Goal: Information Seeking & Learning: Find specific page/section

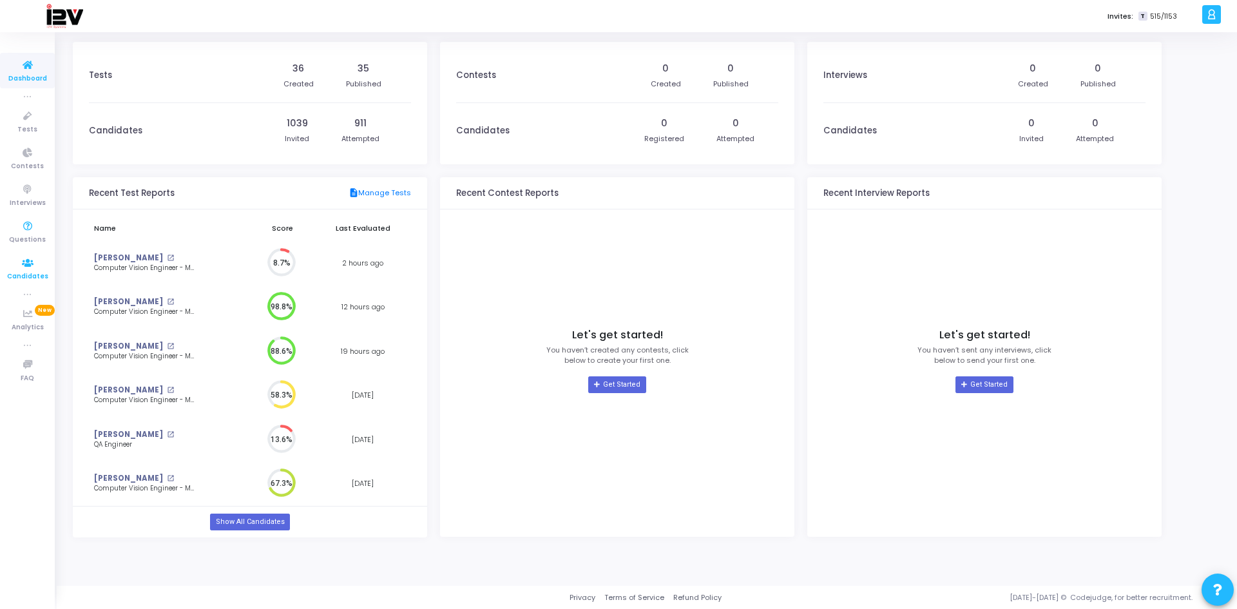
click at [27, 271] on span "Candidates" at bounding box center [27, 276] width 41 height 11
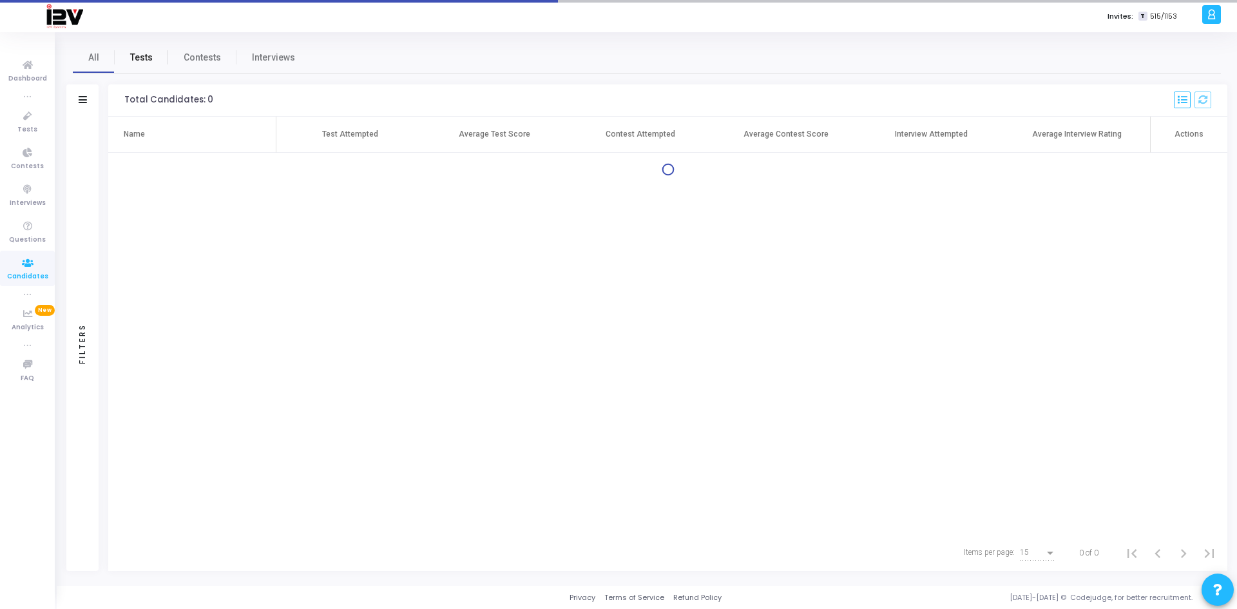
click at [142, 62] on span "Tests" at bounding box center [141, 58] width 23 height 14
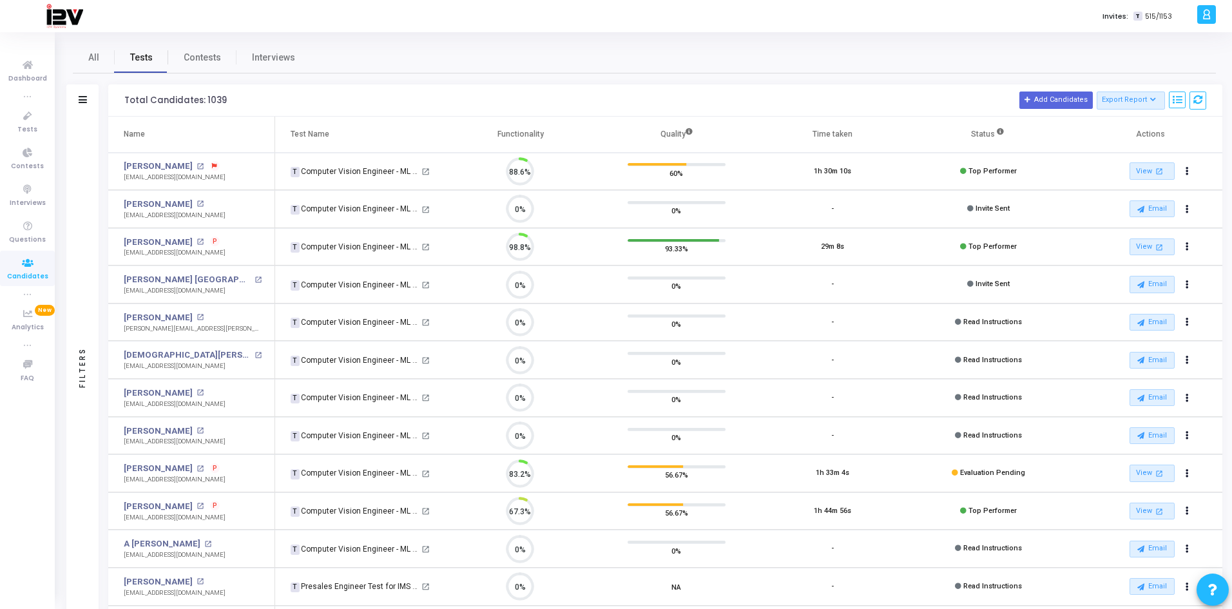
scroll to position [27, 33]
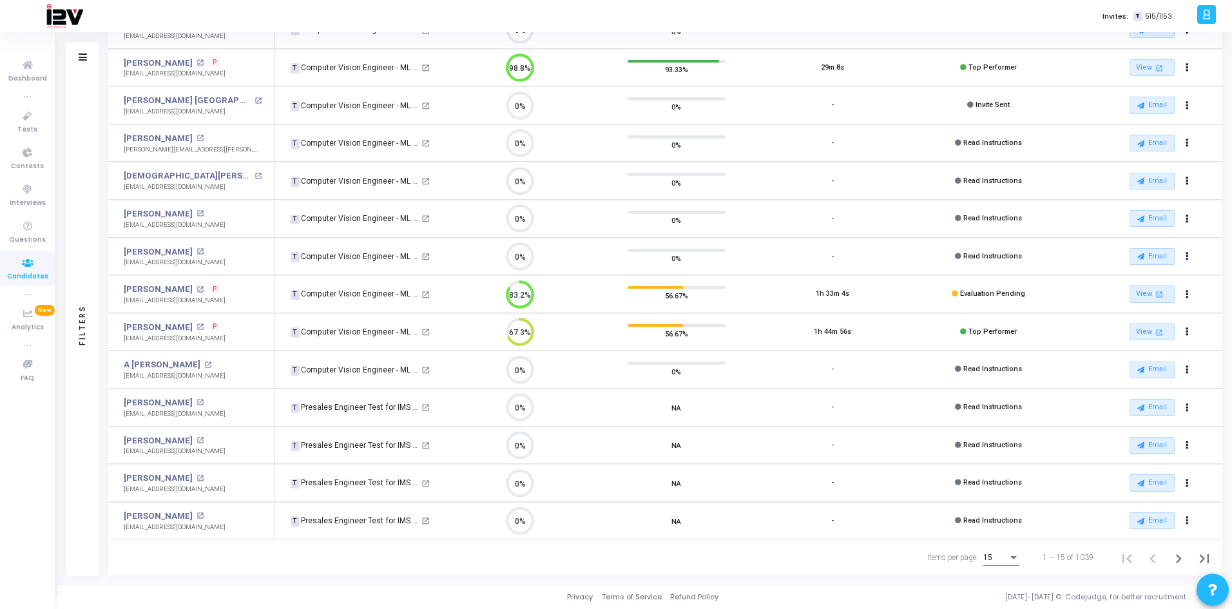
click at [87, 52] on div "Filters" at bounding box center [82, 57] width 32 height 32
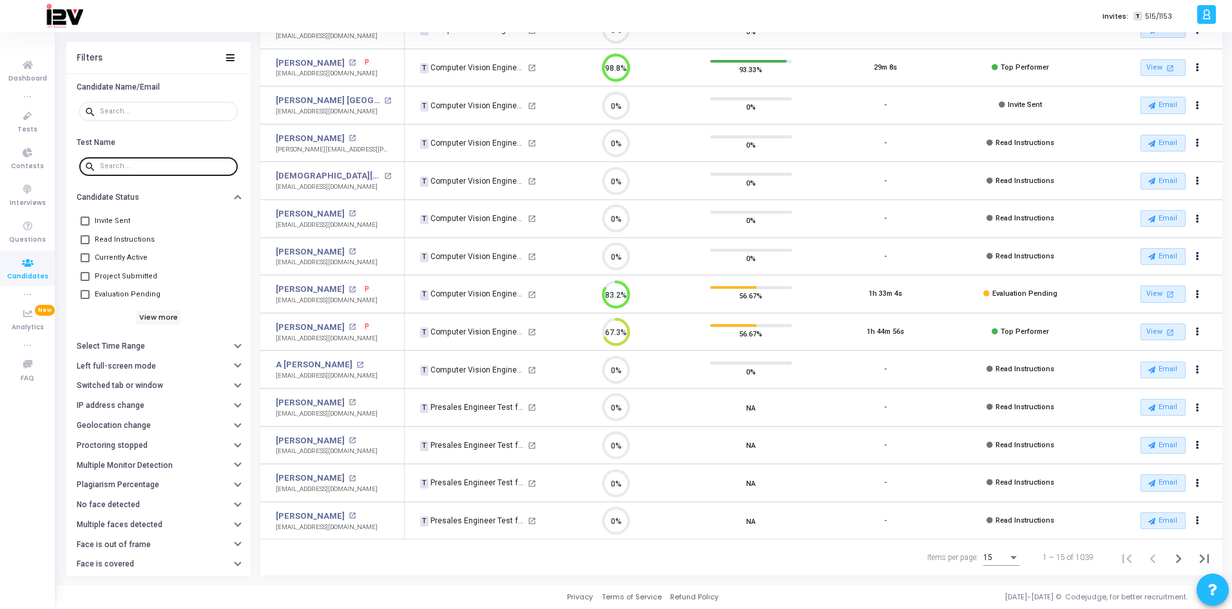
click at [148, 166] on input "text" at bounding box center [166, 166] width 133 height 8
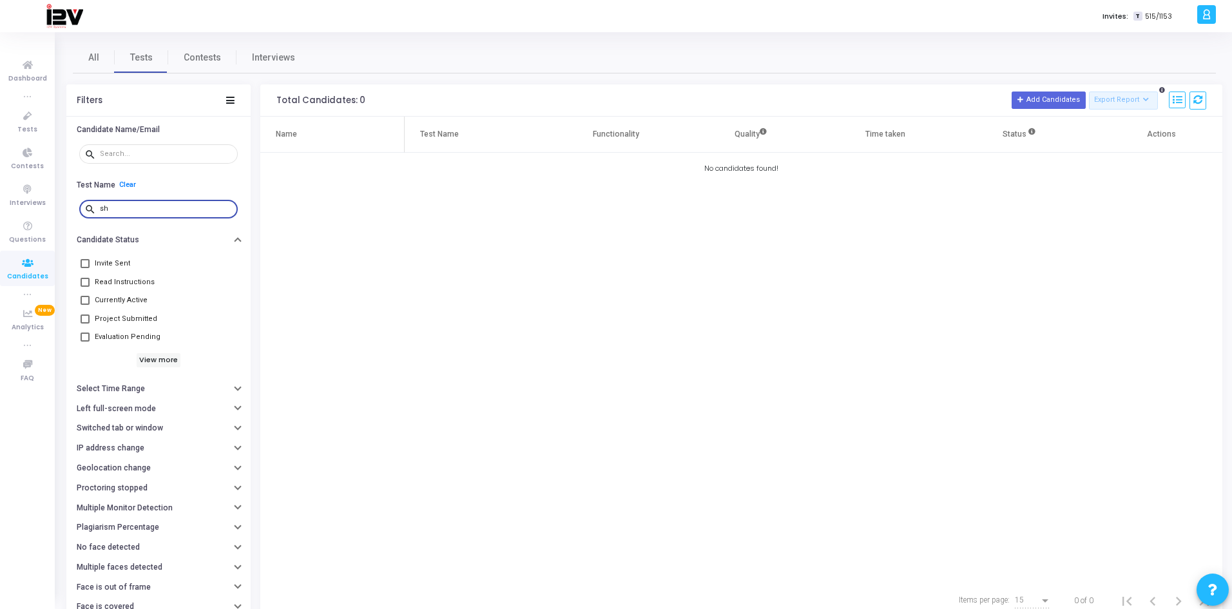
type input "s"
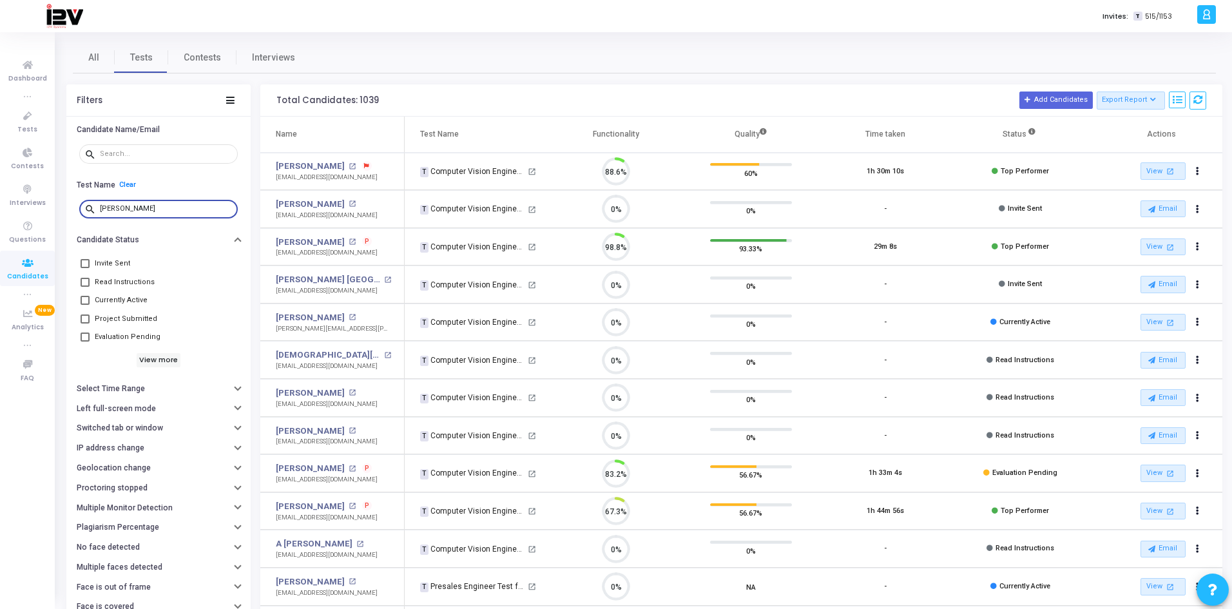
scroll to position [27, 33]
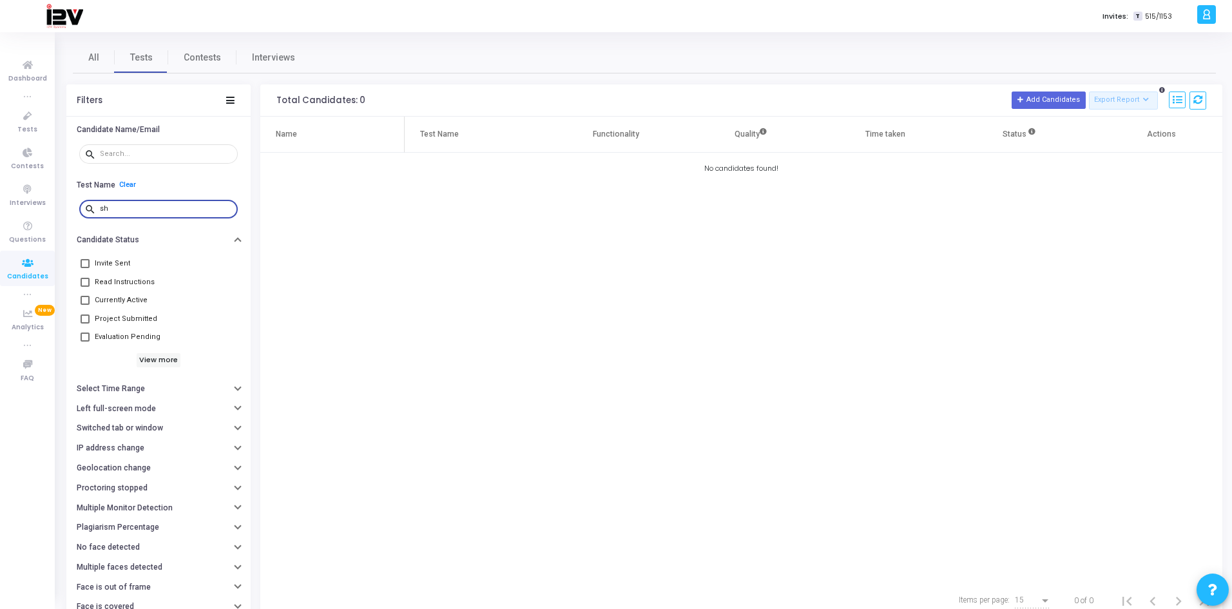
type input "s"
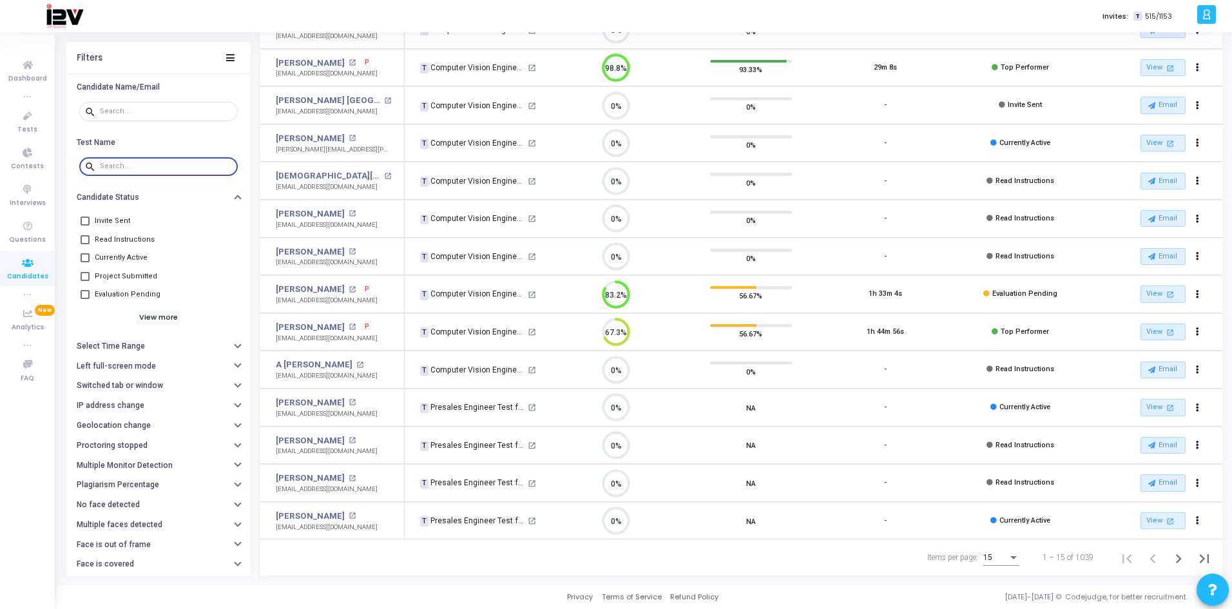
click at [133, 170] on input "text" at bounding box center [166, 166] width 133 height 8
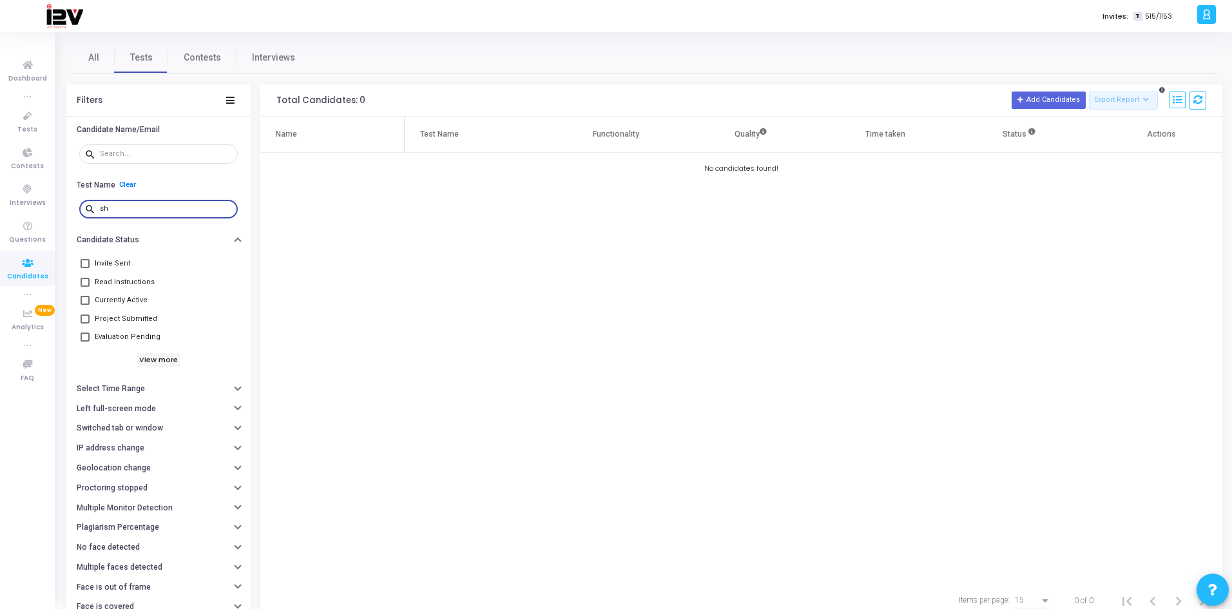
type input "s"
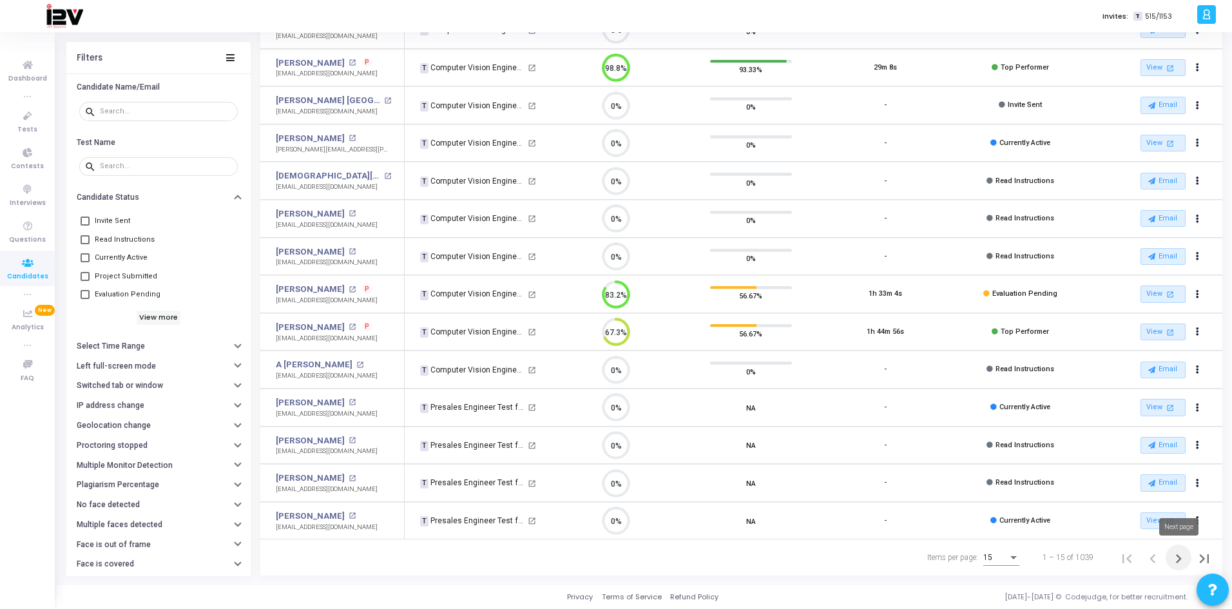
click at [1178, 557] on icon "Next page" at bounding box center [1179, 559] width 18 height 18
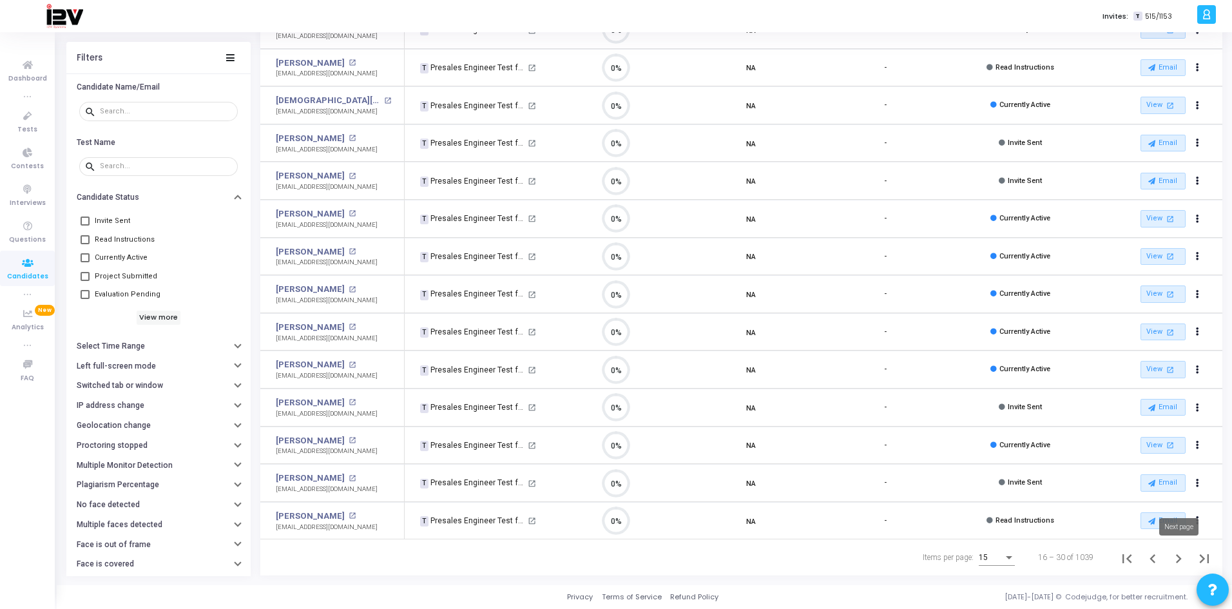
click at [1180, 561] on icon "Next page" at bounding box center [1179, 559] width 18 height 18
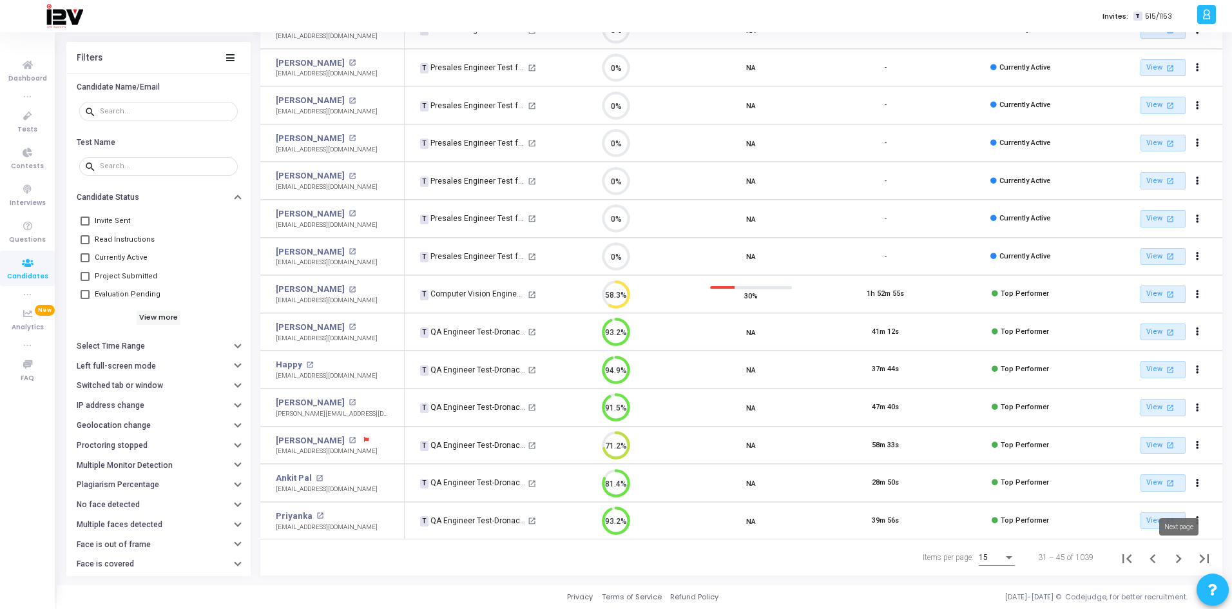
click at [1178, 559] on icon "Next page" at bounding box center [1179, 559] width 18 height 18
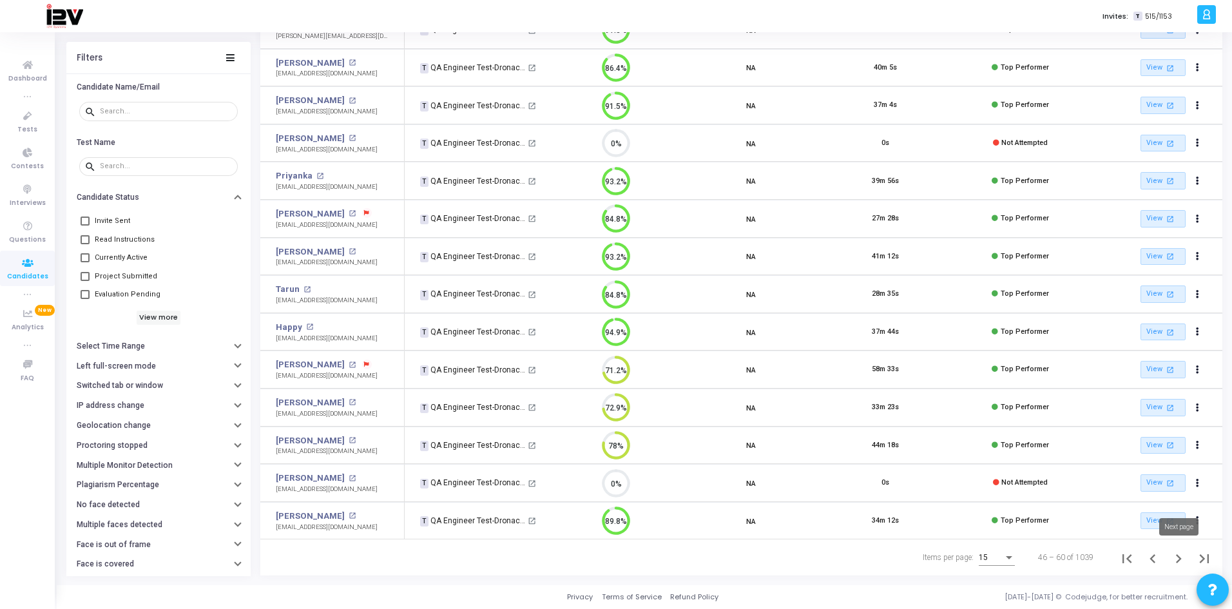
click at [1179, 559] on icon "Next page" at bounding box center [1179, 559] width 18 height 18
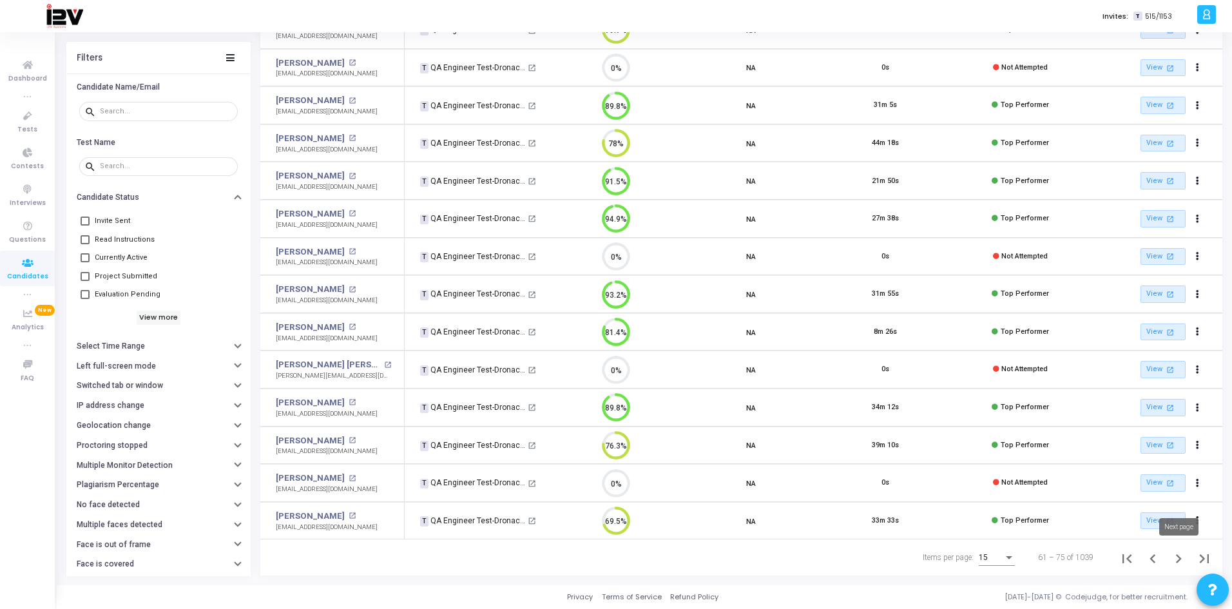
click at [1177, 556] on icon "Next page" at bounding box center [1179, 559] width 18 height 18
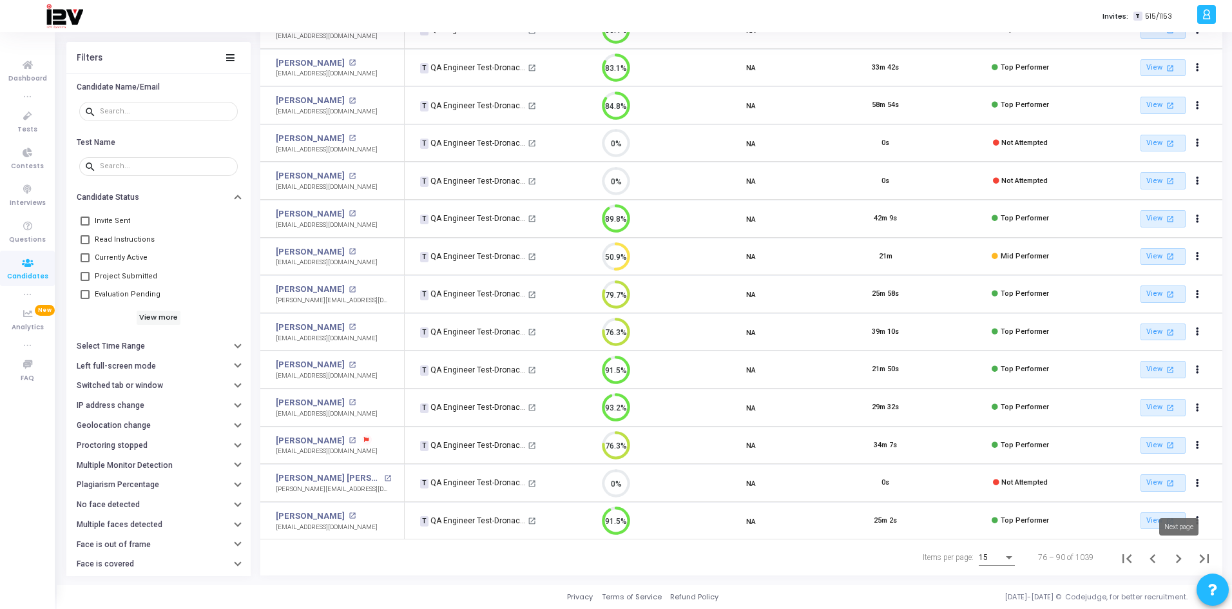
click at [1175, 558] on icon "Next page" at bounding box center [1179, 559] width 18 height 18
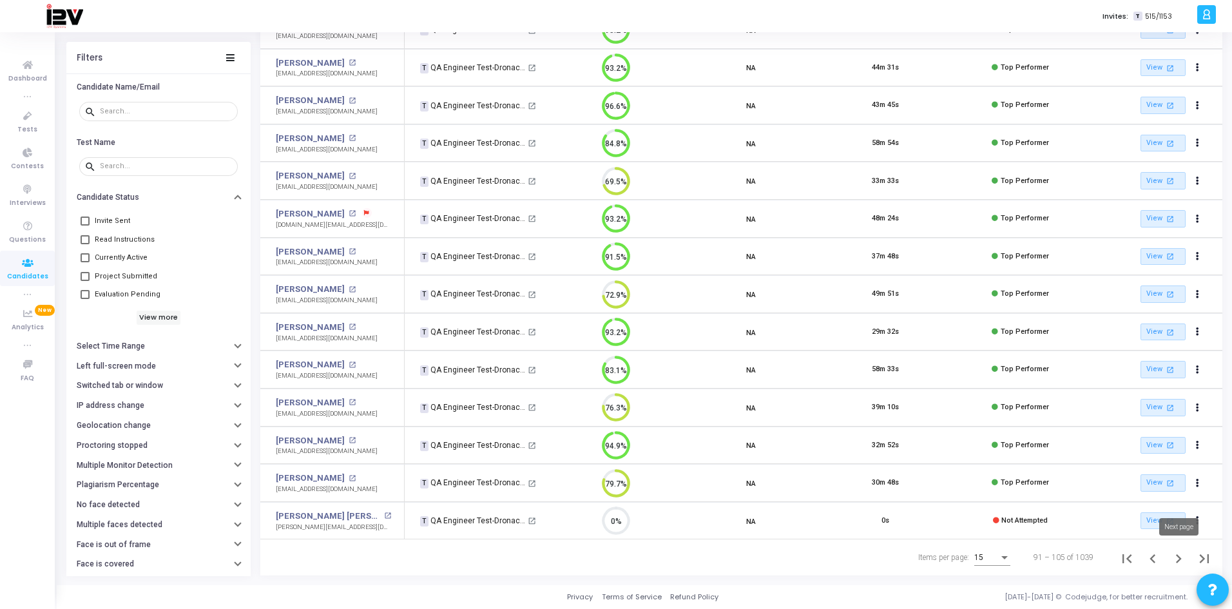
click at [1181, 563] on icon "Next page" at bounding box center [1179, 559] width 18 height 18
click at [1185, 558] on icon "Next page" at bounding box center [1179, 559] width 18 height 18
click at [1183, 559] on icon "Next page" at bounding box center [1179, 559] width 18 height 18
click at [1175, 556] on icon "Next page" at bounding box center [1179, 559] width 18 height 18
click at [1179, 560] on icon "Next page" at bounding box center [1179, 559] width 18 height 18
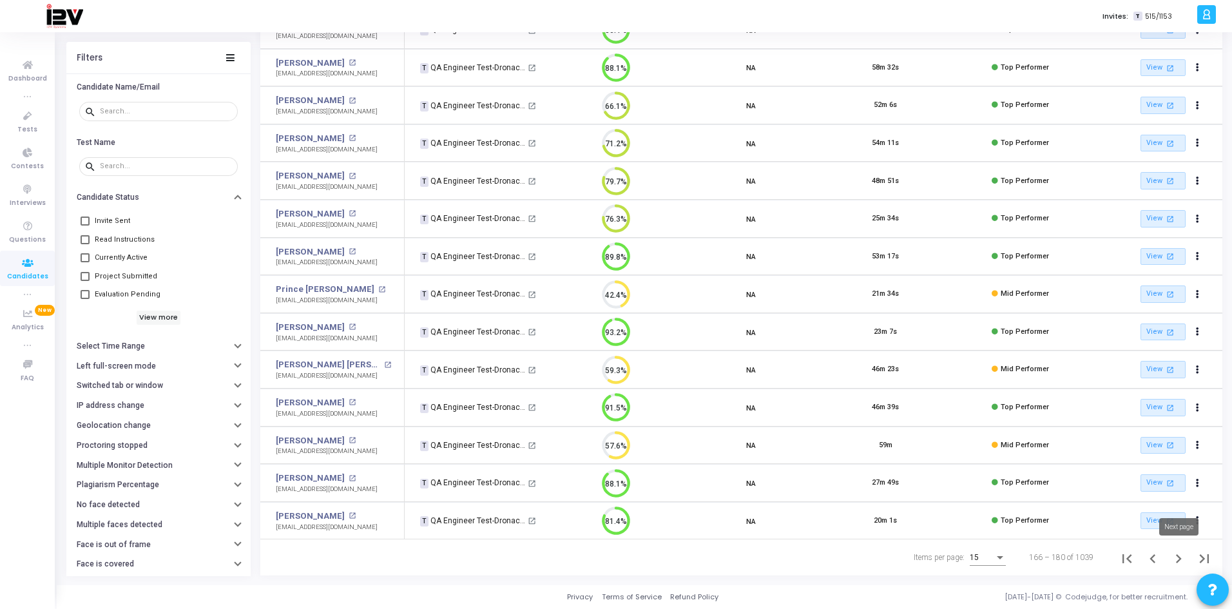
click at [1179, 564] on icon "Next page" at bounding box center [1179, 559] width 18 height 18
click at [1183, 557] on icon "Next page" at bounding box center [1179, 559] width 18 height 18
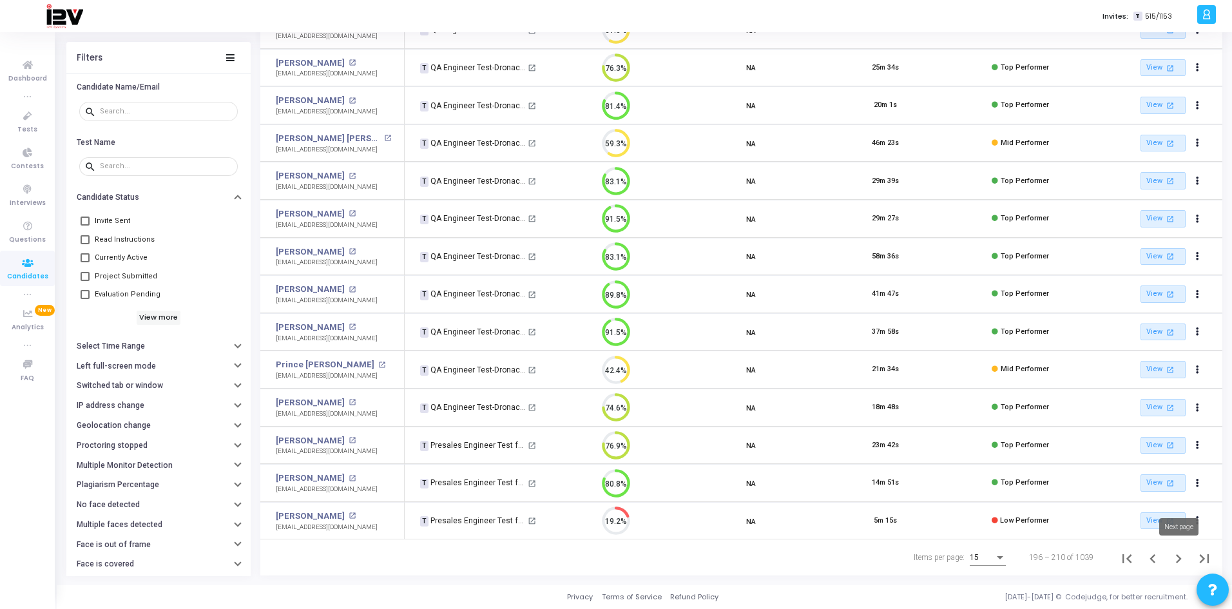
click at [1181, 558] on icon "Next page" at bounding box center [1179, 558] width 6 height 9
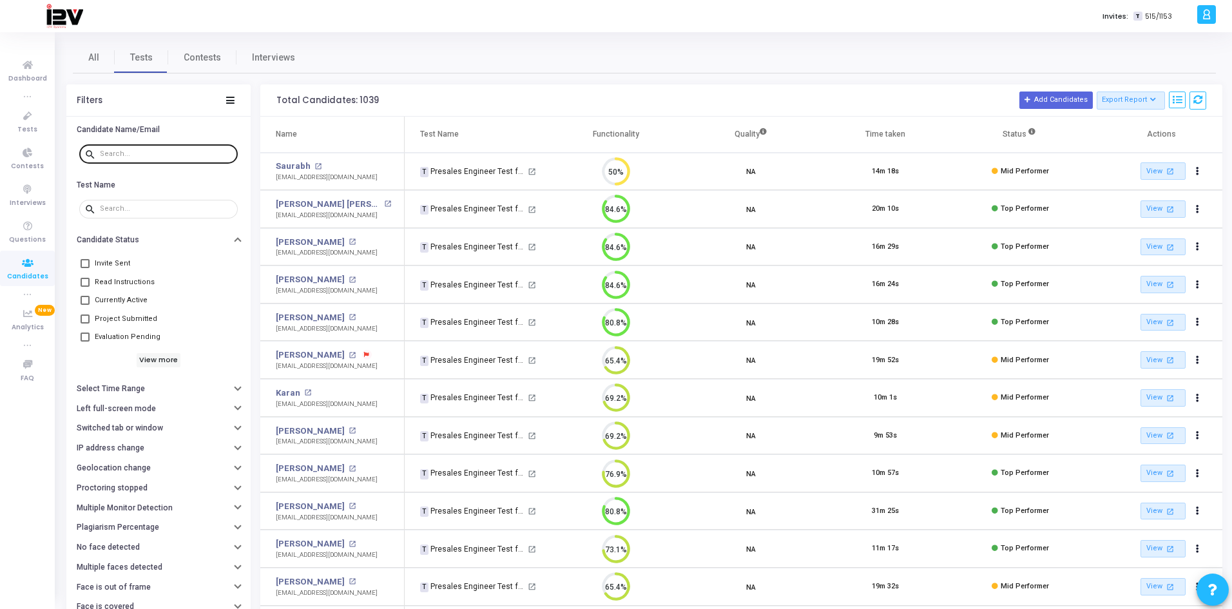
click at [168, 151] on input "text" at bounding box center [166, 154] width 133 height 8
type input "vinay"
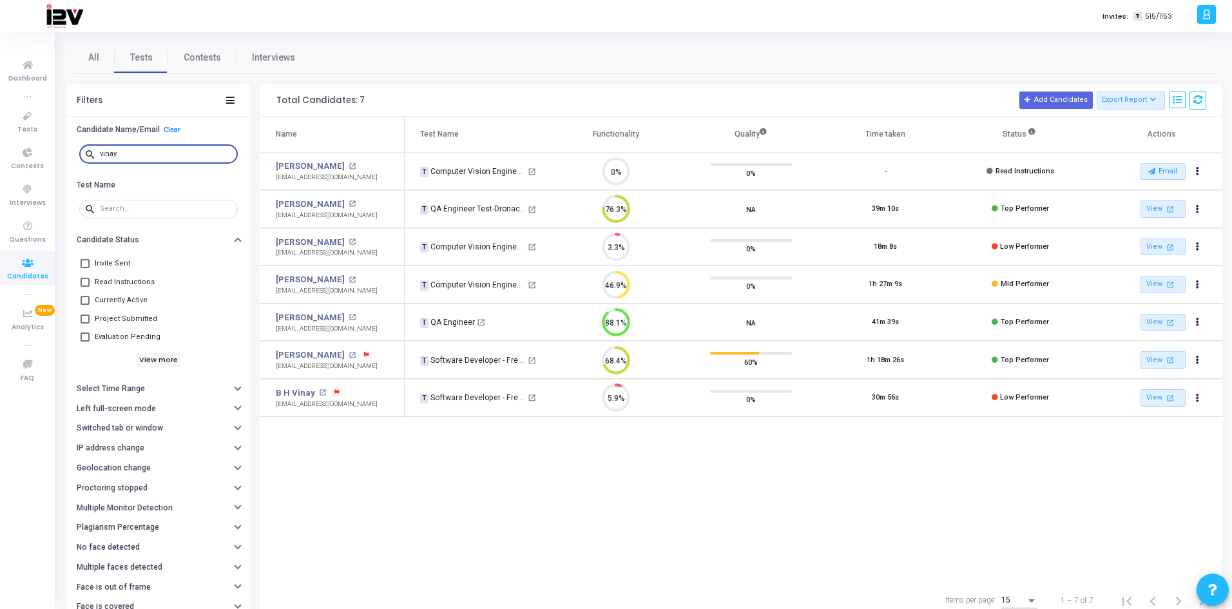
drag, startPoint x: 162, startPoint y: 150, endPoint x: 78, endPoint y: 162, distance: 85.3
click at [78, 162] on div "search vinay" at bounding box center [158, 154] width 165 height 29
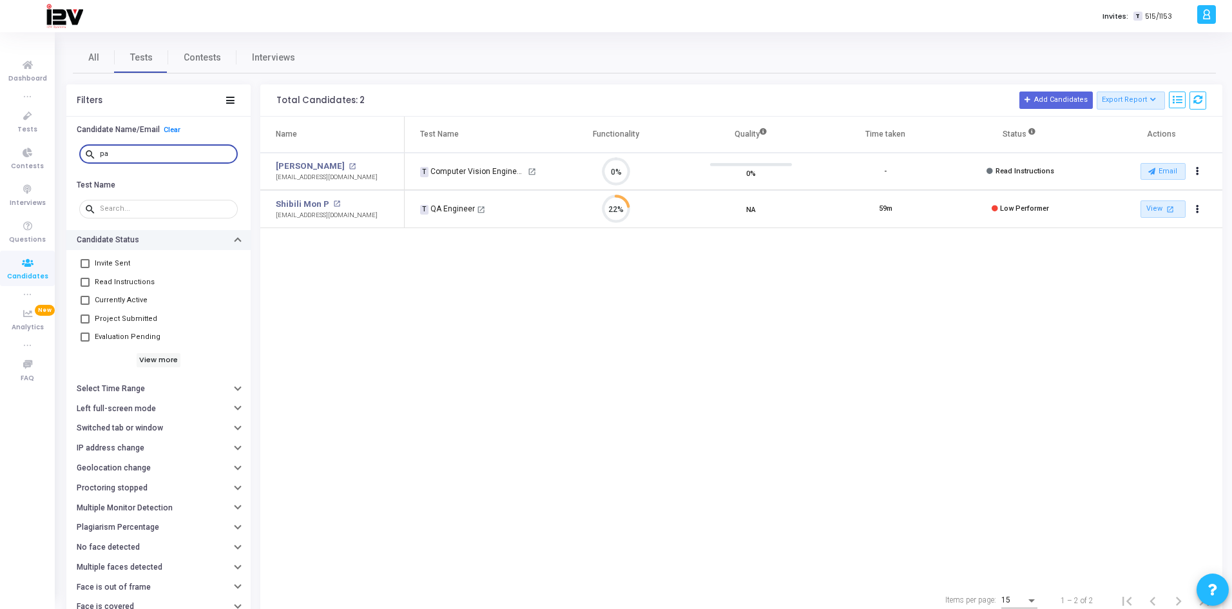
type input "p"
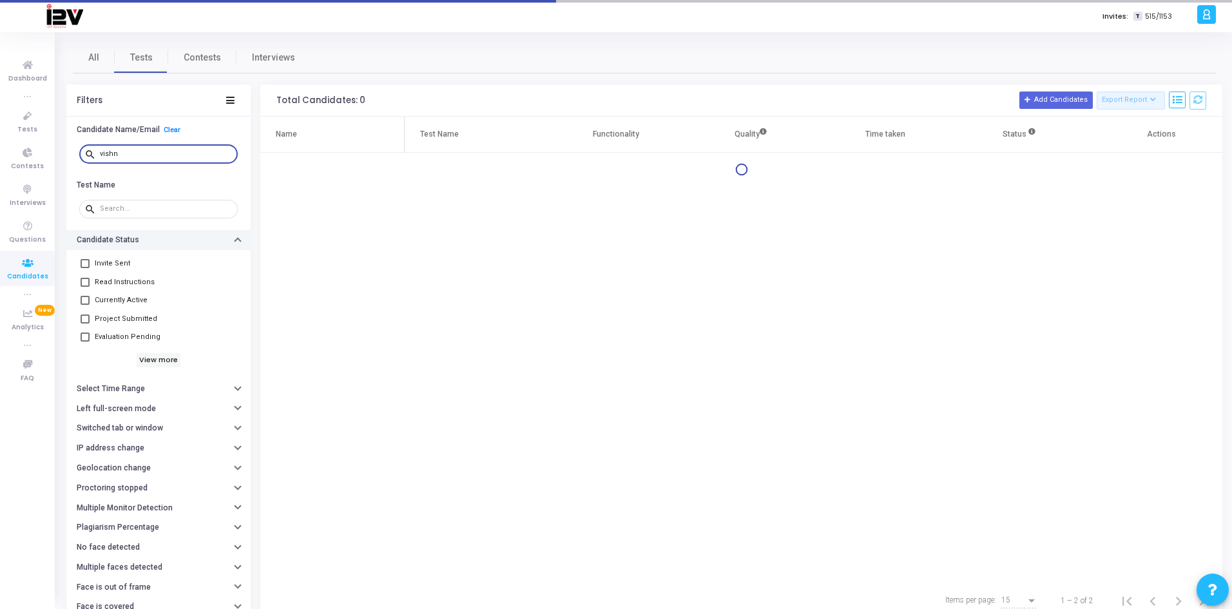
type input "[DEMOGRAPHIC_DATA]"
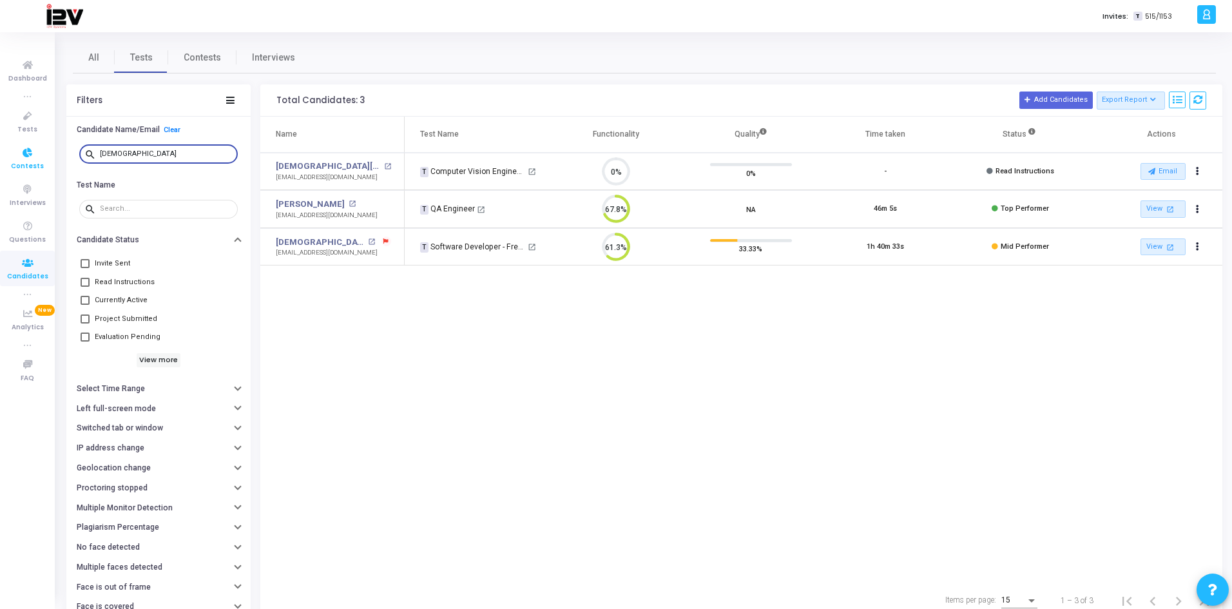
drag, startPoint x: 167, startPoint y: 151, endPoint x: 52, endPoint y: 158, distance: 114.9
click at [53, 158] on div "Dashboard true Tests Contests Interviews Questions Candidates true Analytics Ne…" at bounding box center [616, 304] width 1232 height 609
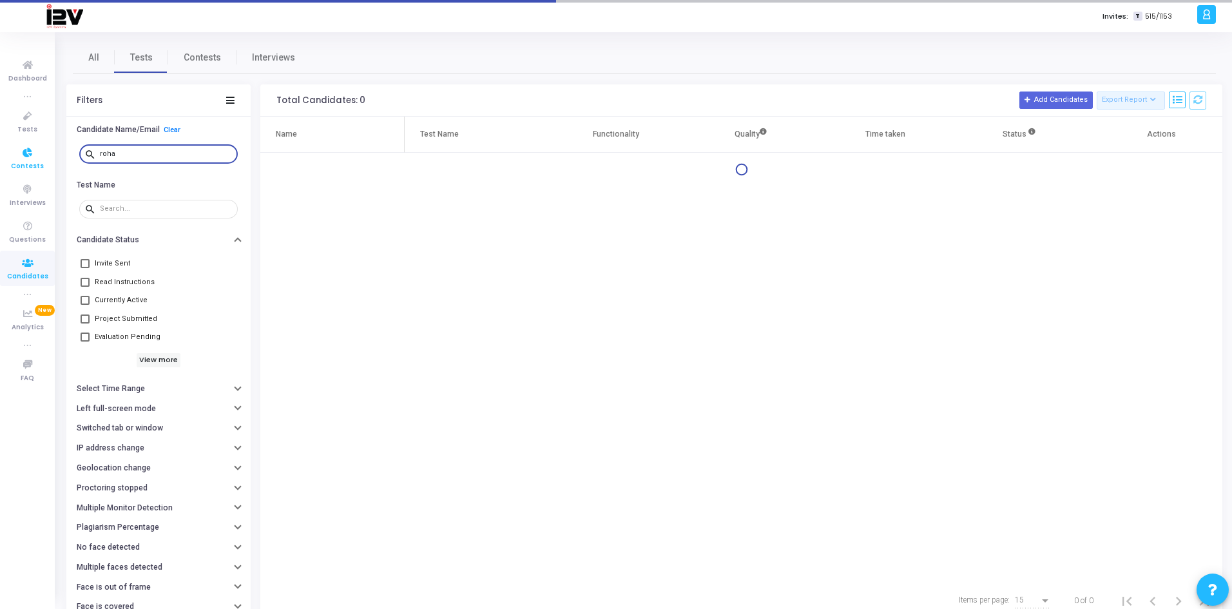
type input "rohan"
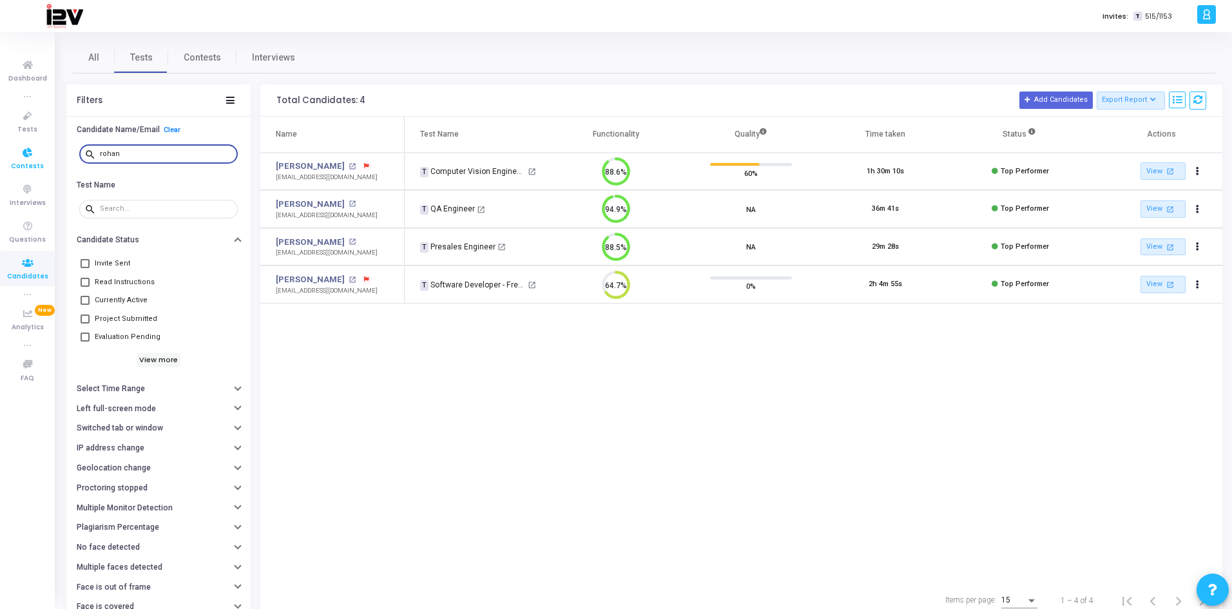
drag, startPoint x: 171, startPoint y: 154, endPoint x: 37, endPoint y: 168, distance: 135.4
click at [37, 168] on div "Dashboard true Tests Contests Interviews Questions Candidates true Analytics Ne…" at bounding box center [616, 304] width 1232 height 609
type input "[PERSON_NAME]"
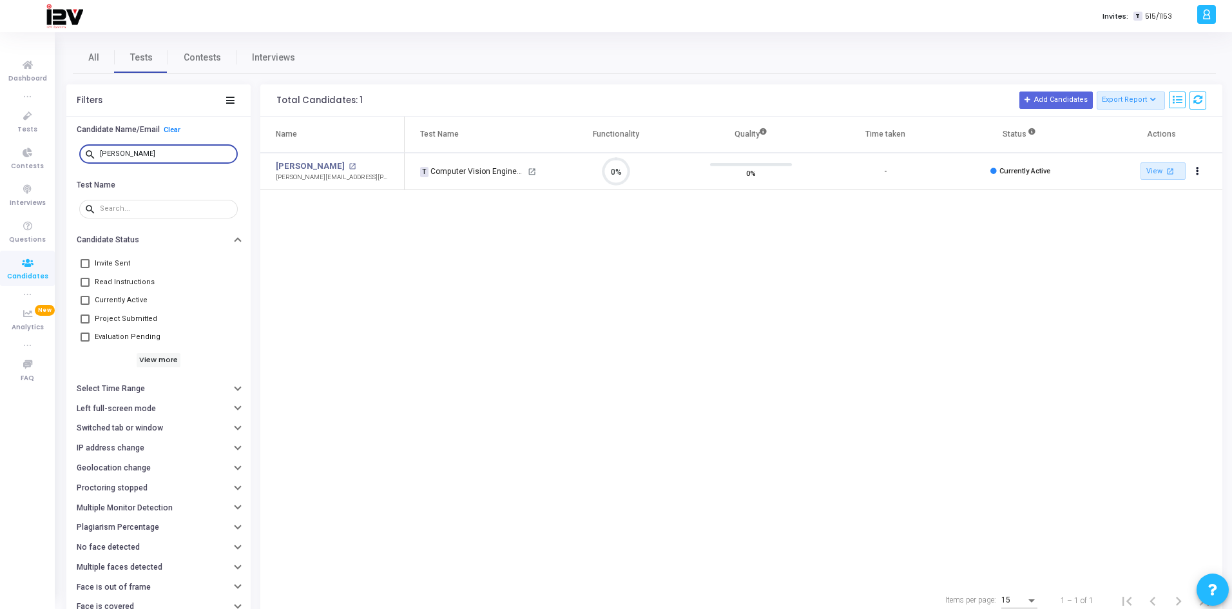
drag, startPoint x: 164, startPoint y: 151, endPoint x: 72, endPoint y: 151, distance: 92.2
click at [72, 152] on div "search [PERSON_NAME]" at bounding box center [158, 154] width 184 height 29
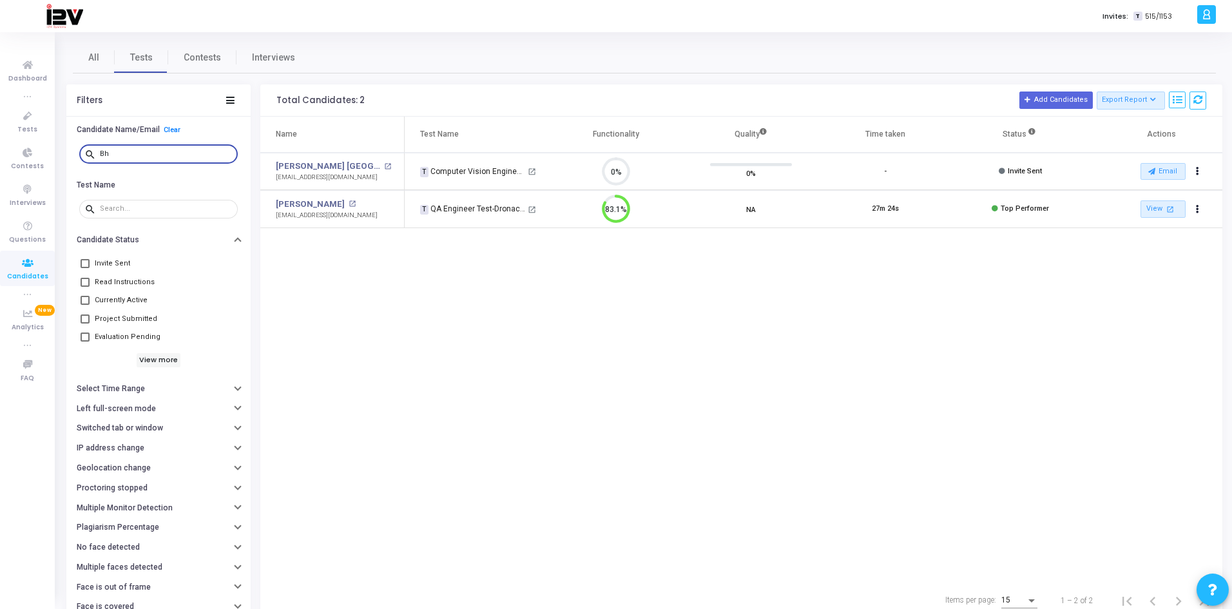
type input "B"
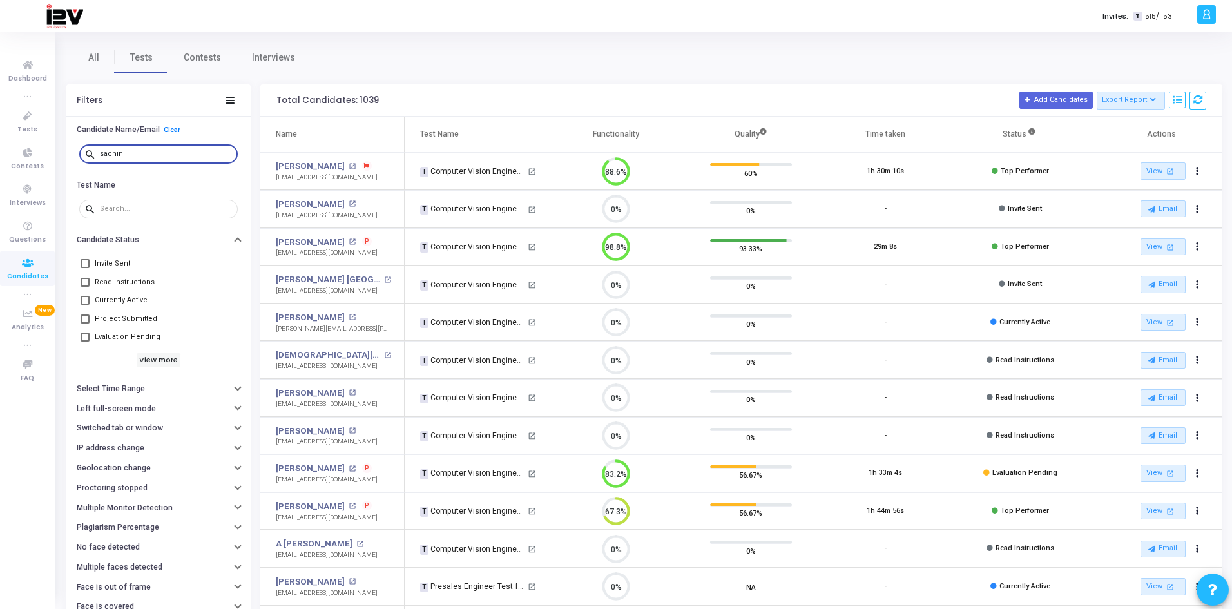
type input "sachin"
click at [32, 117] on icon at bounding box center [27, 116] width 27 height 16
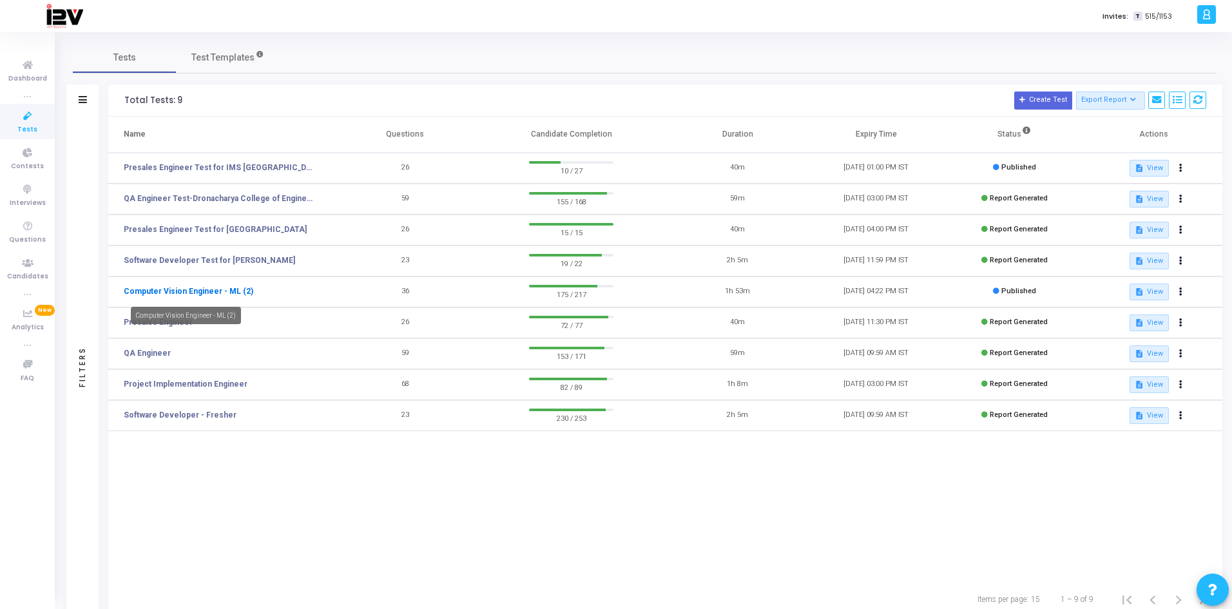
click at [215, 289] on link "Computer Vision Engineer - ML (2)" at bounding box center [189, 292] width 130 height 12
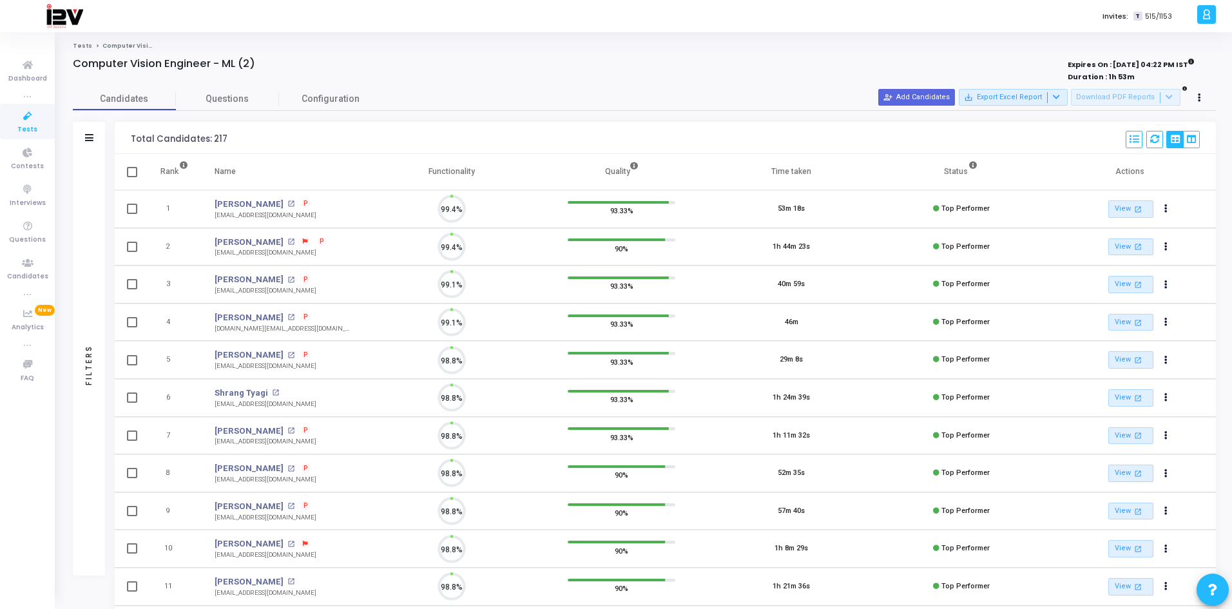
scroll to position [27, 33]
